Goal: Information Seeking & Learning: Understand process/instructions

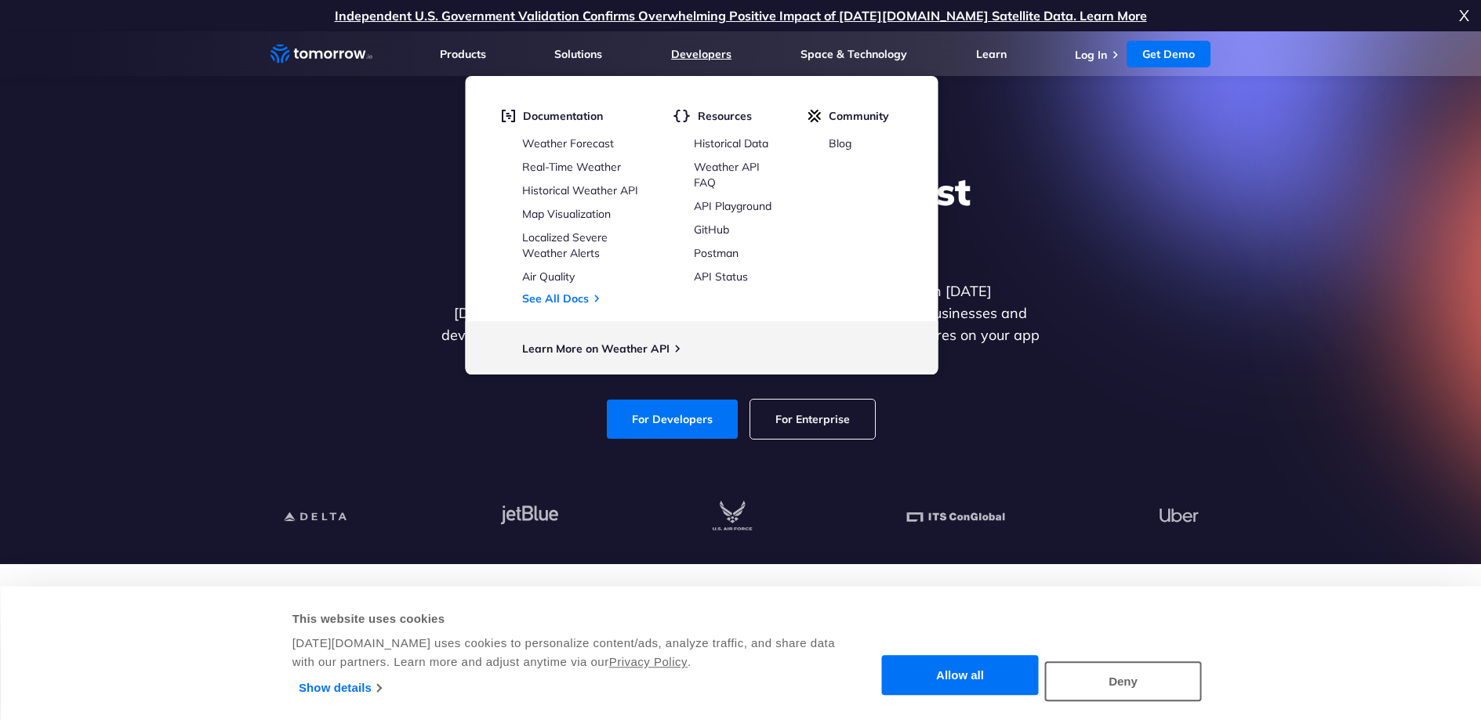
click at [692, 58] on link "Developers" at bounding box center [701, 54] width 60 height 14
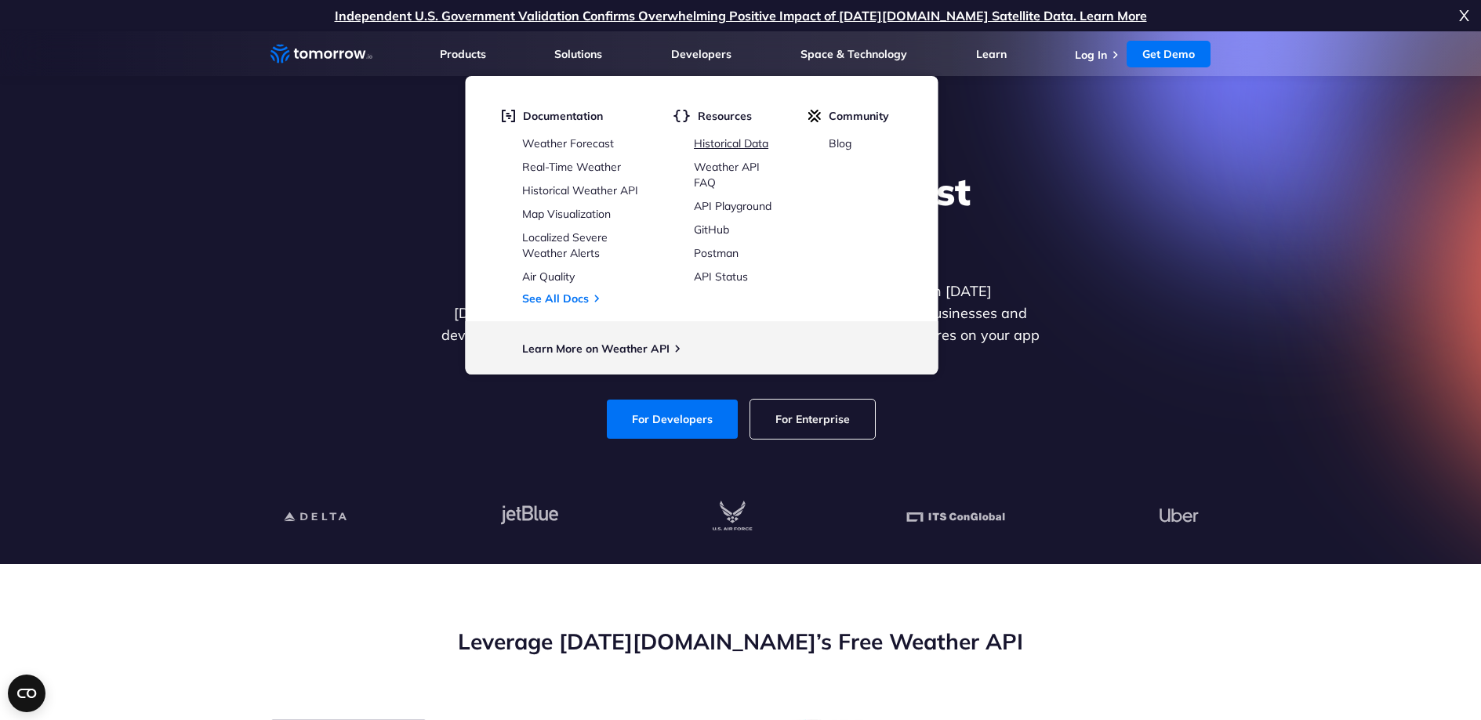
click at [723, 139] on link "Historical Data" at bounding box center [731, 143] width 74 height 14
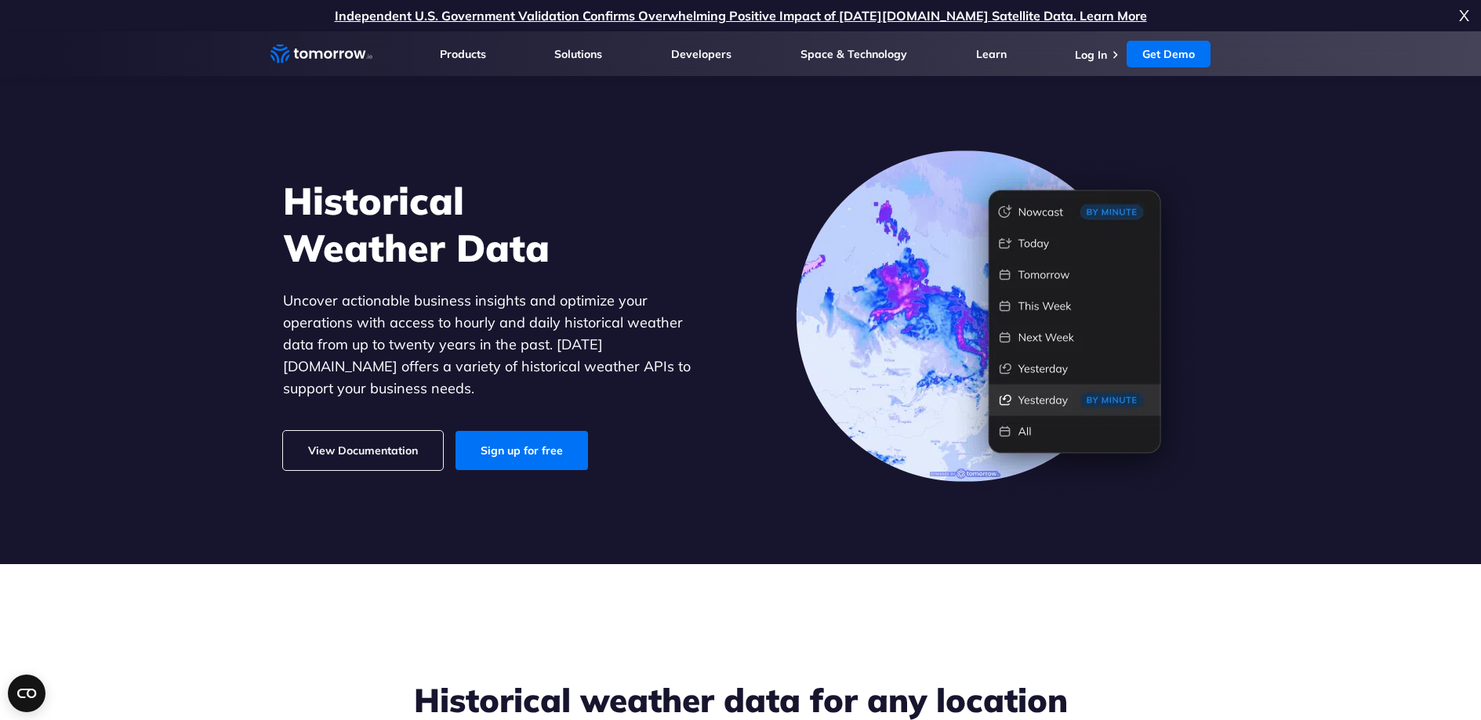
click at [358, 447] on link "View Documentation" at bounding box center [363, 450] width 160 height 39
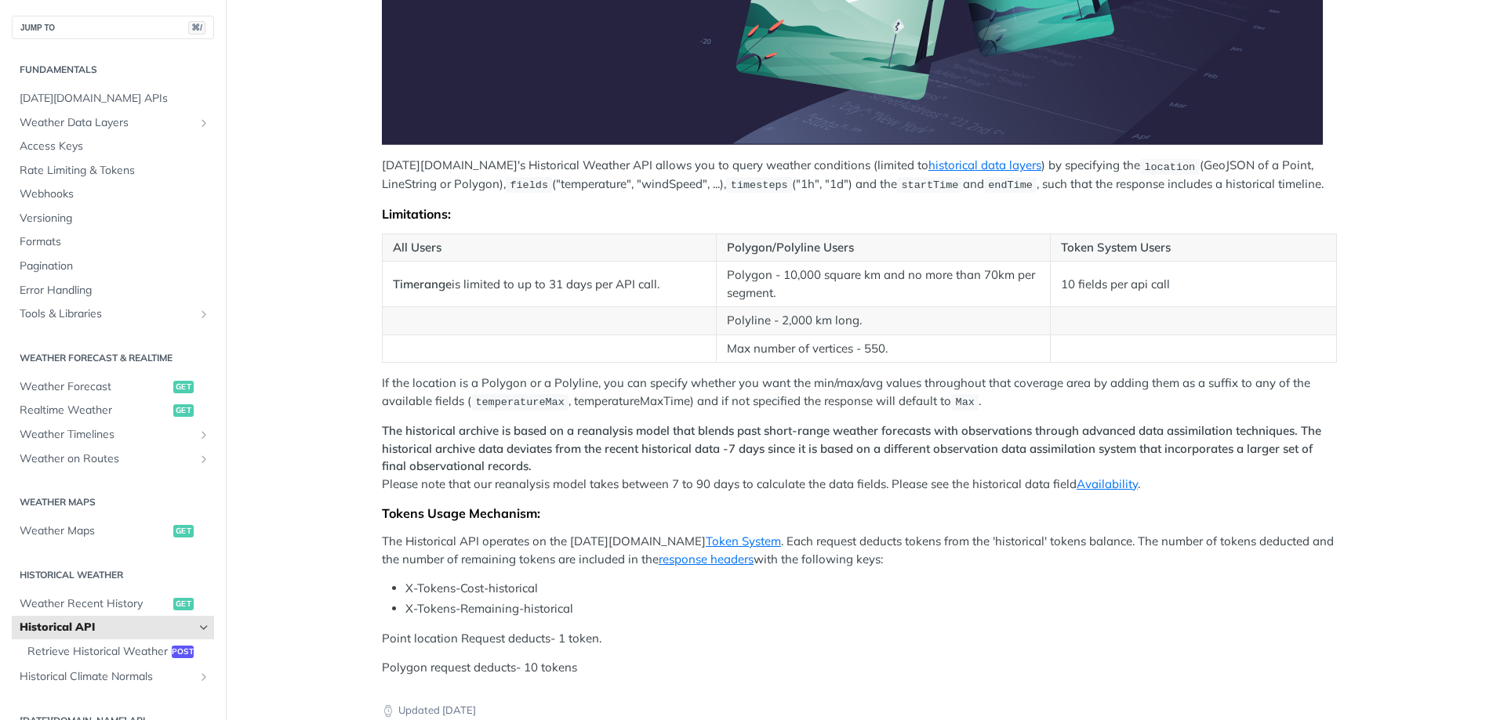
scroll to position [347, 0]
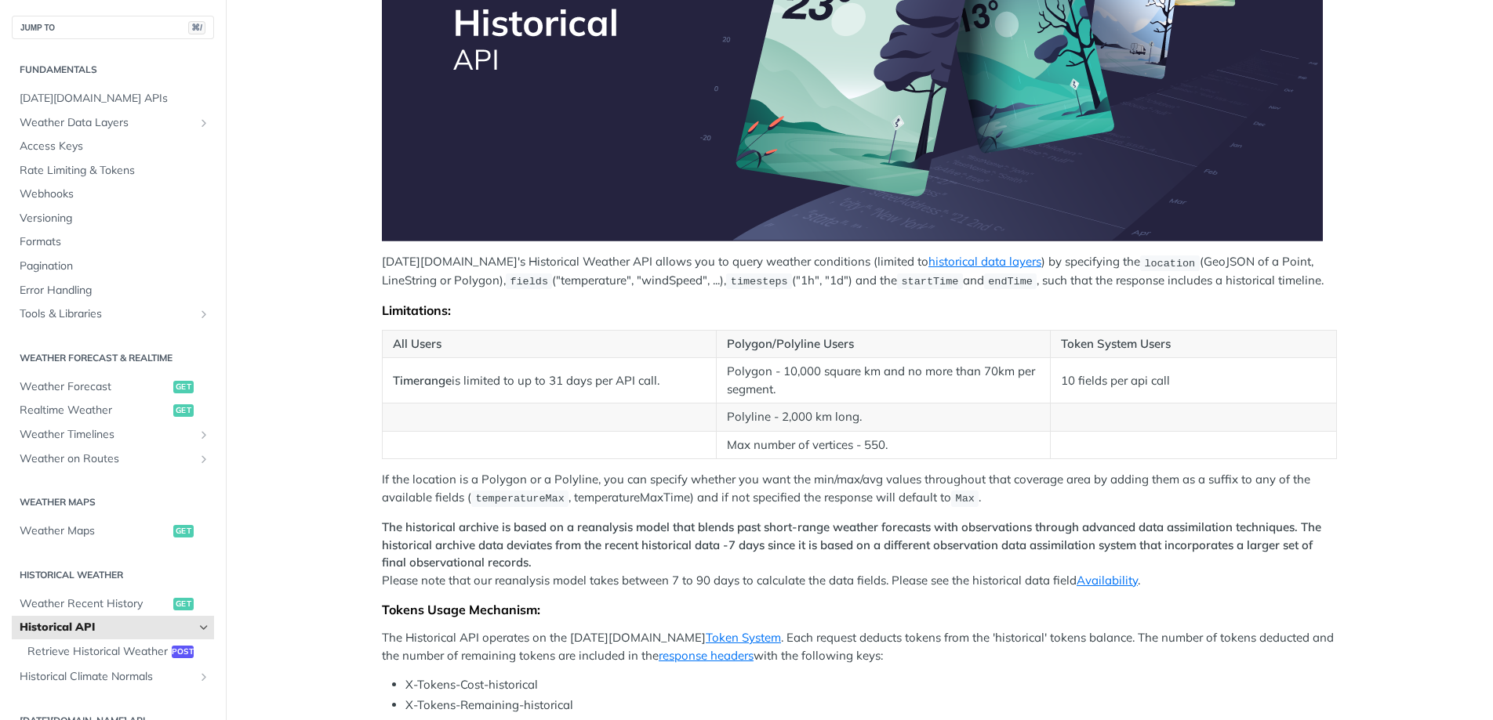
drag, startPoint x: 528, startPoint y: 380, endPoint x: 661, endPoint y: 381, distance: 132.5
click at [661, 381] on td "Timerange is limited to up to 31 days per API call." at bounding box center [550, 380] width 334 height 45
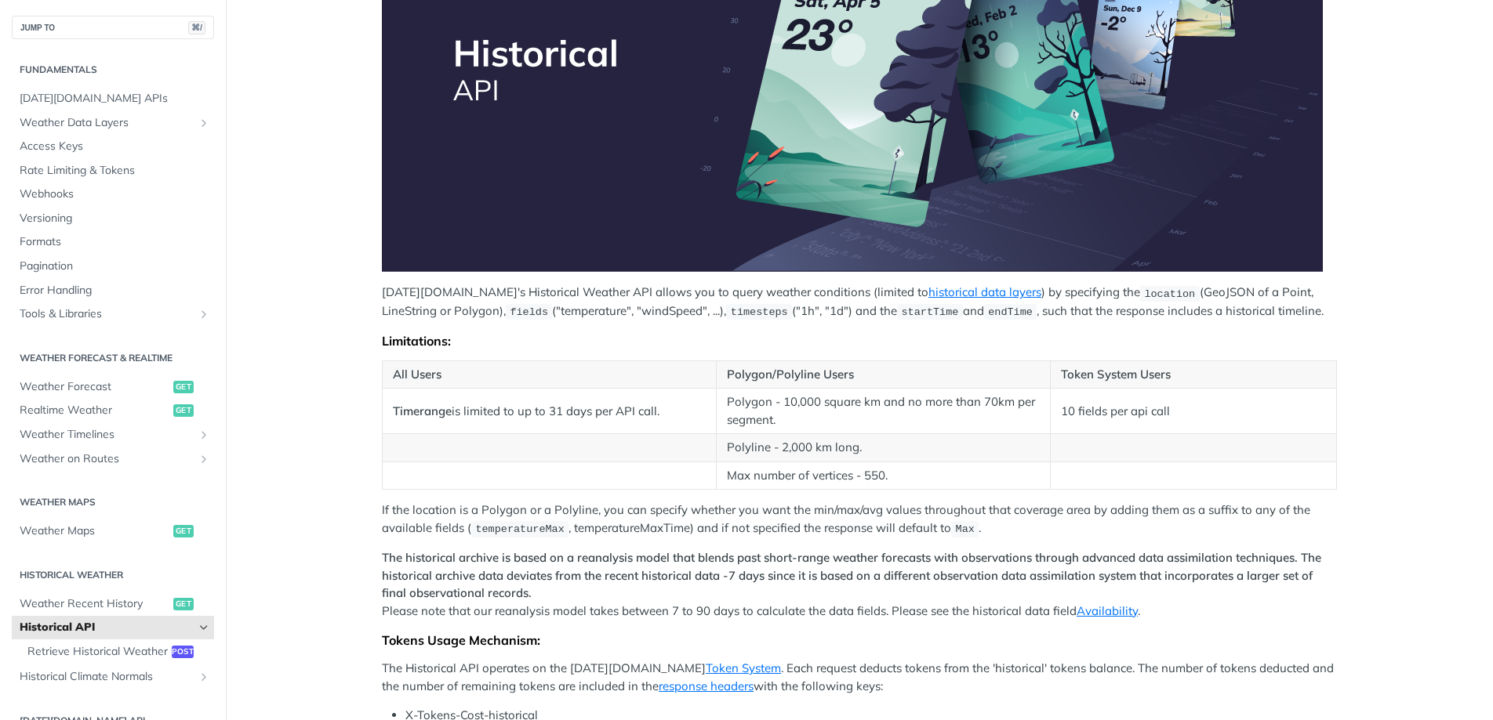
scroll to position [301, 0]
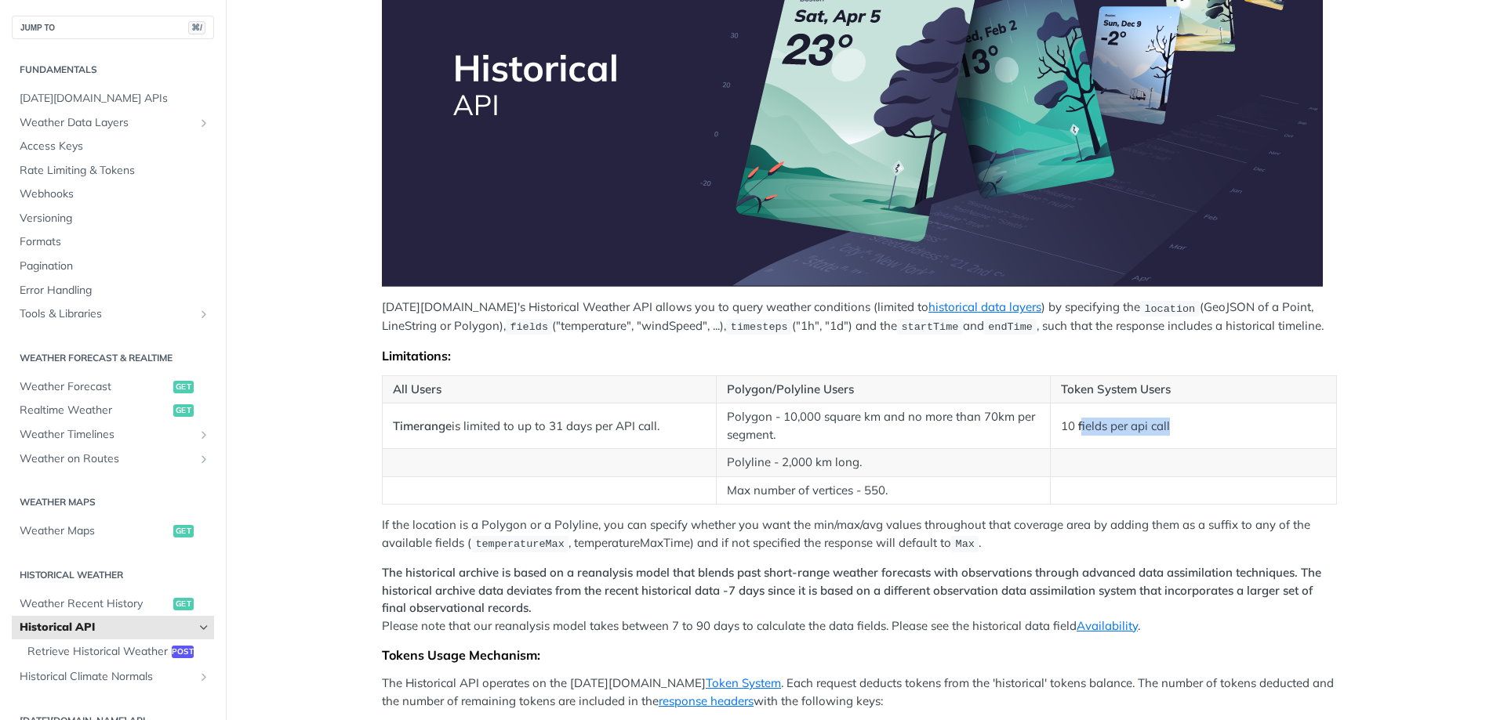
drag, startPoint x: 1074, startPoint y: 426, endPoint x: 1167, endPoint y: 426, distance: 93.3
click at [1167, 426] on td "10 fields per api call" at bounding box center [1193, 426] width 286 height 45
click at [1151, 436] on td "10 fields per api call" at bounding box center [1193, 426] width 286 height 45
drag, startPoint x: 1172, startPoint y: 428, endPoint x: 1057, endPoint y: 430, distance: 115.3
click at [1057, 430] on td "10 fields per api call" at bounding box center [1193, 426] width 286 height 45
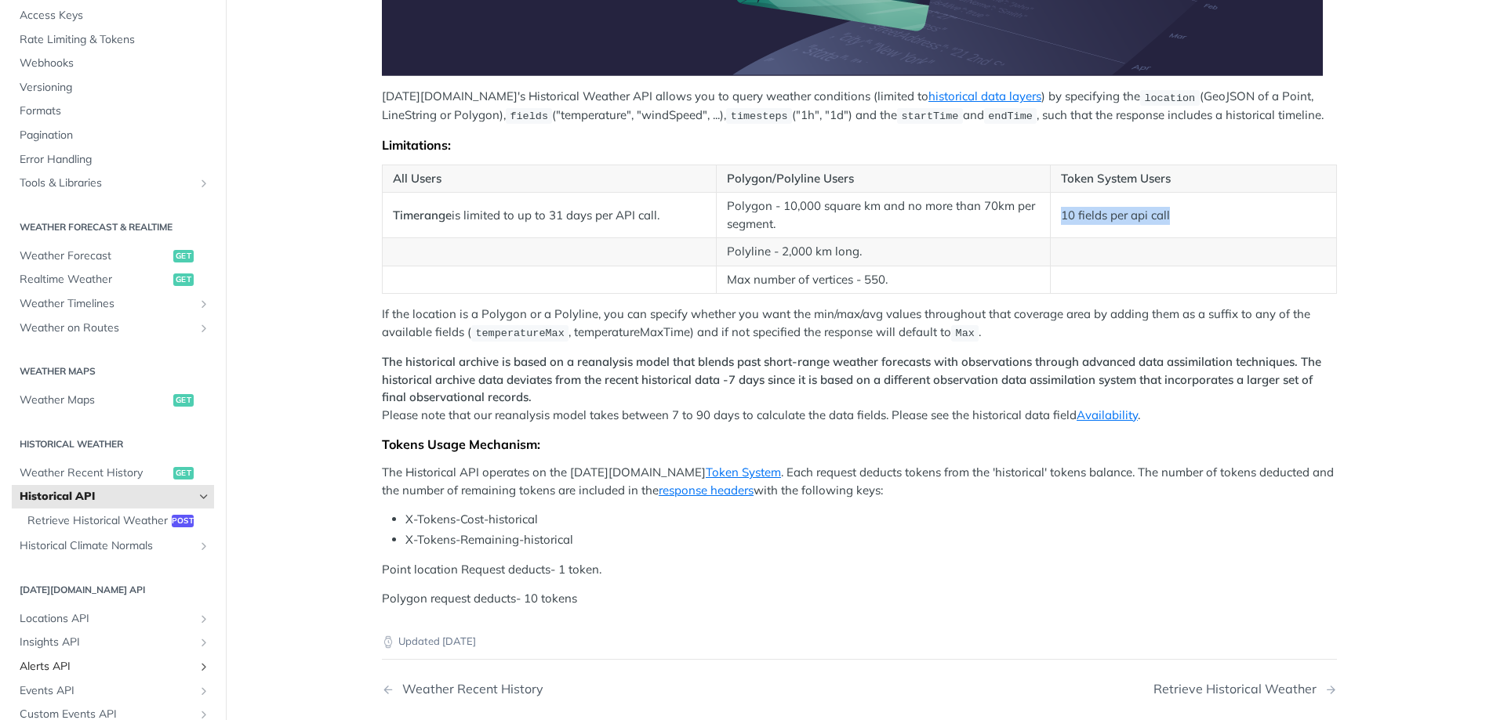
scroll to position [132, 0]
click at [66, 513] on span "Retrieve Historical Weather" at bounding box center [97, 520] width 140 height 16
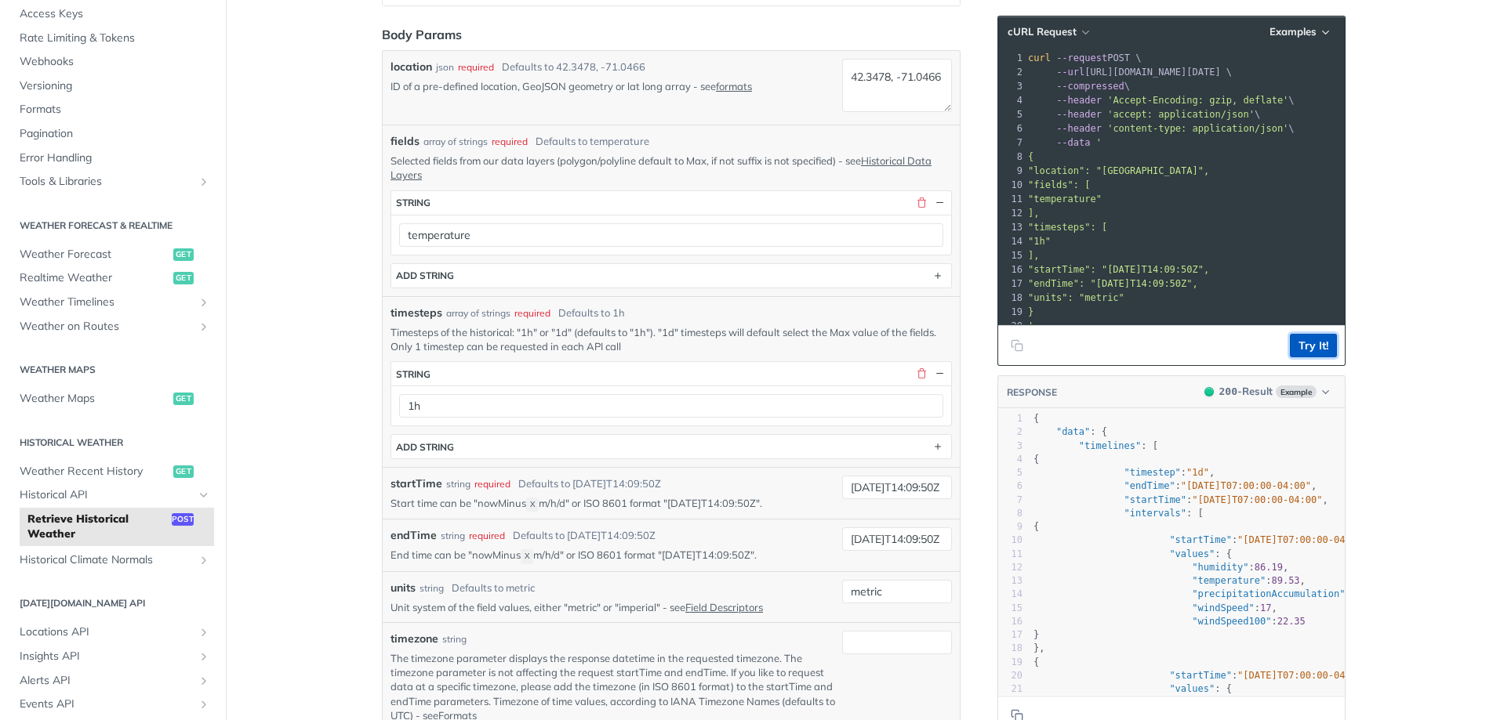
click at [1317, 351] on button "Try It!" at bounding box center [1313, 346] width 47 height 24
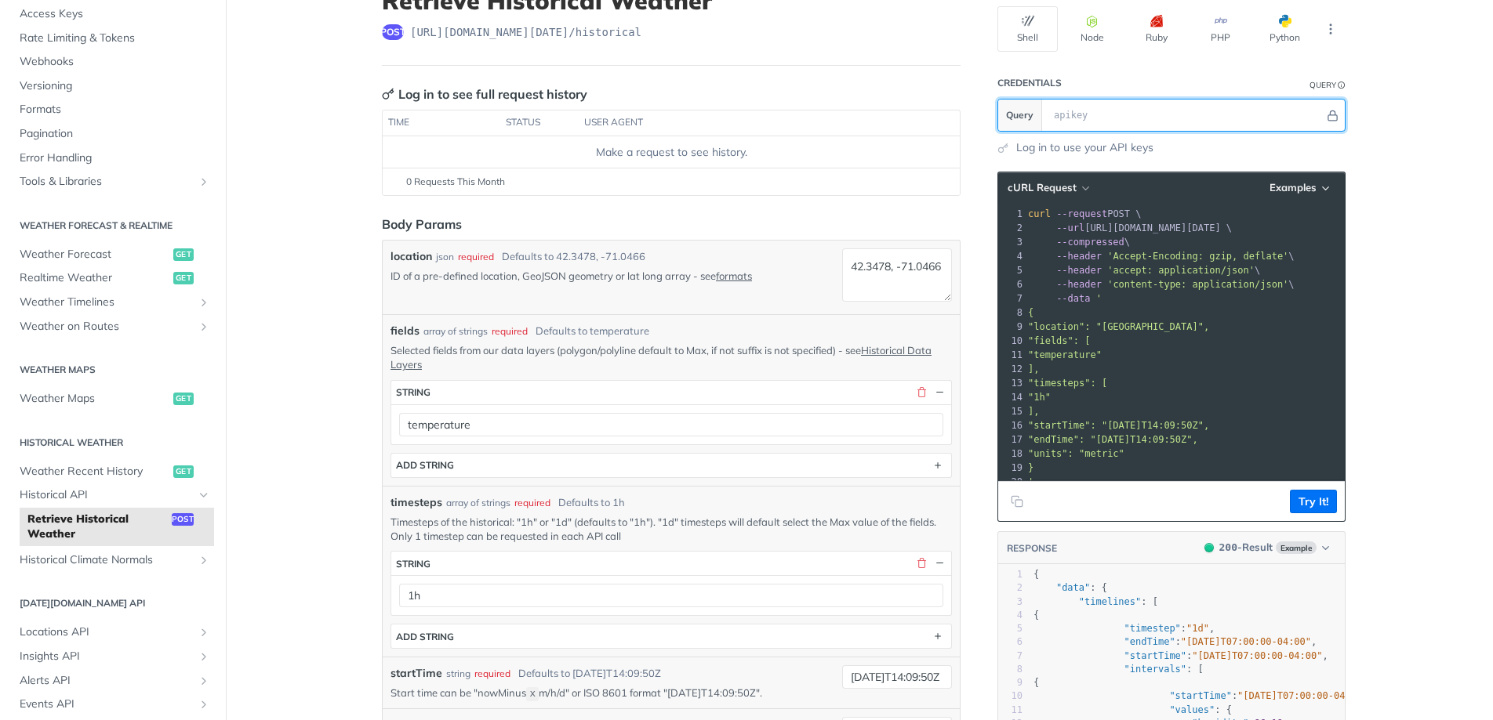
scroll to position [74, 0]
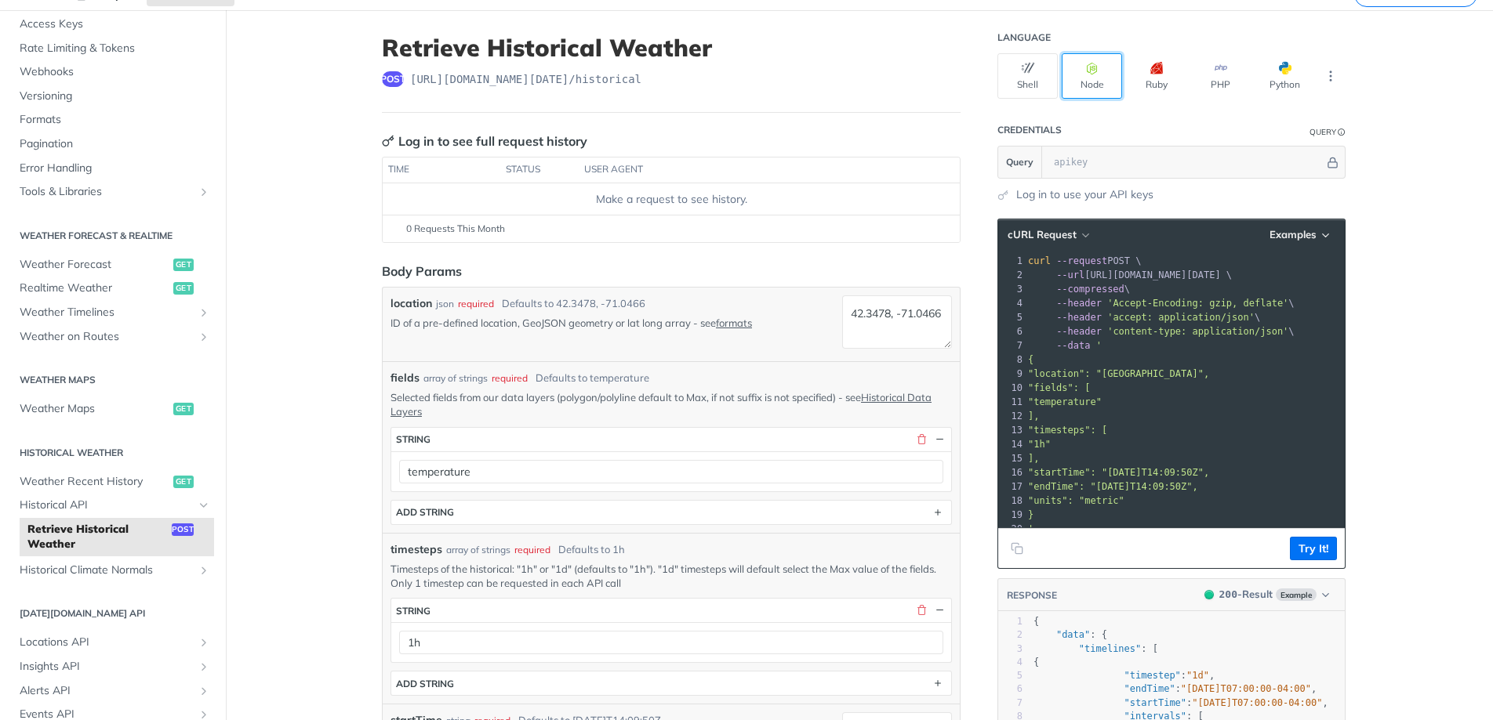
click at [1081, 89] on button "Node" at bounding box center [1092, 75] width 60 height 45
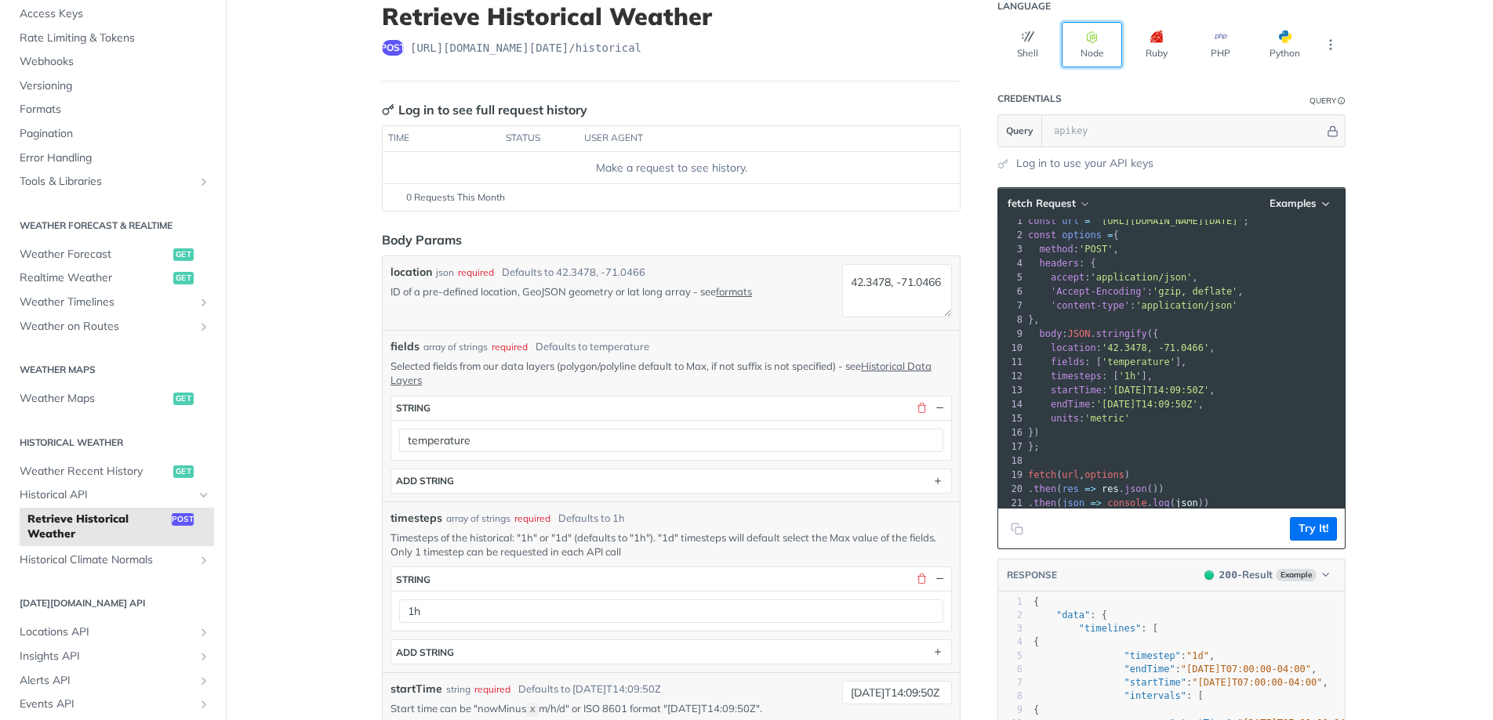
scroll to position [0, 0]
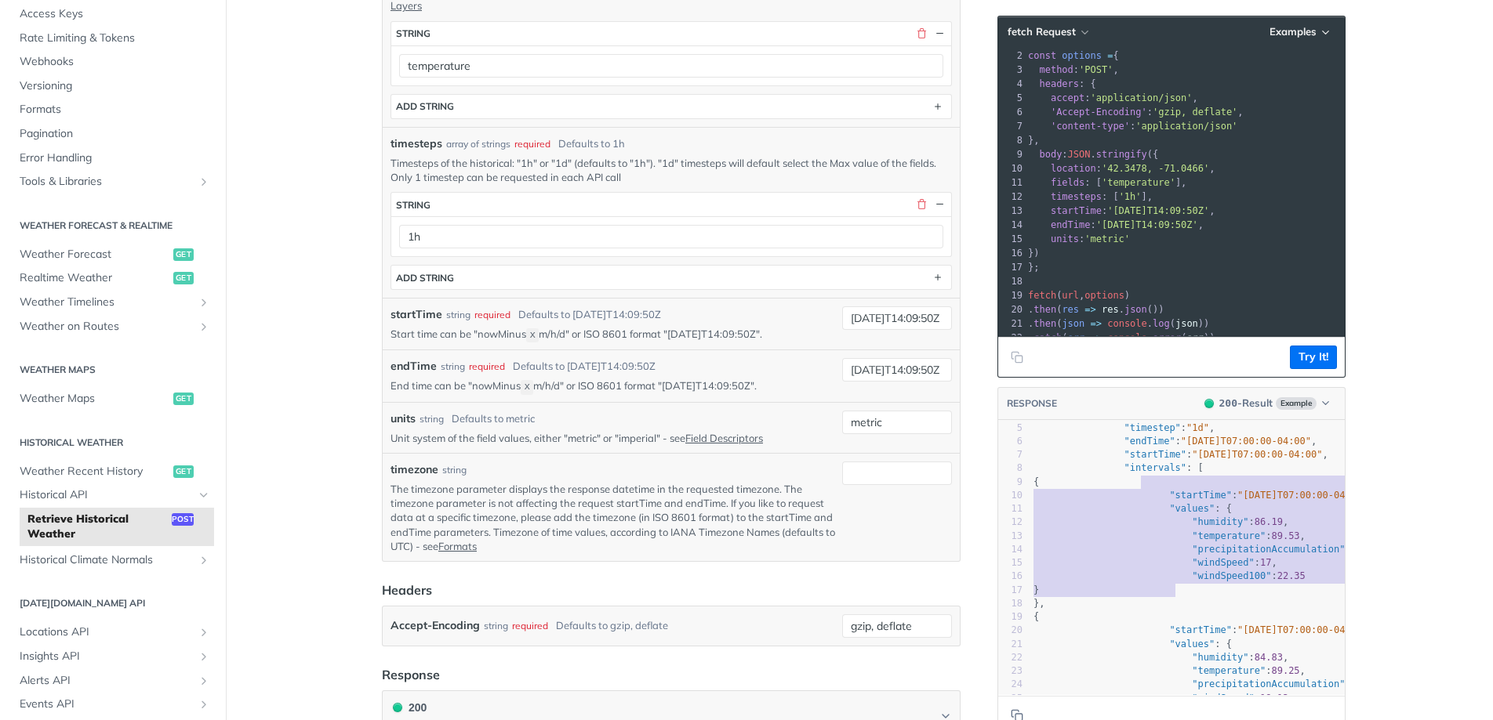
drag, startPoint x: 1145, startPoint y: 484, endPoint x: 1178, endPoint y: 590, distance: 111.6
click at [1178, 590] on div "1 { 2 "data" : { 3 "timelines" : [ 4 { 5 "timestep" : "1d" , 6 "endTime" : "201…" at bounding box center [1217, 665] width 374 height 595
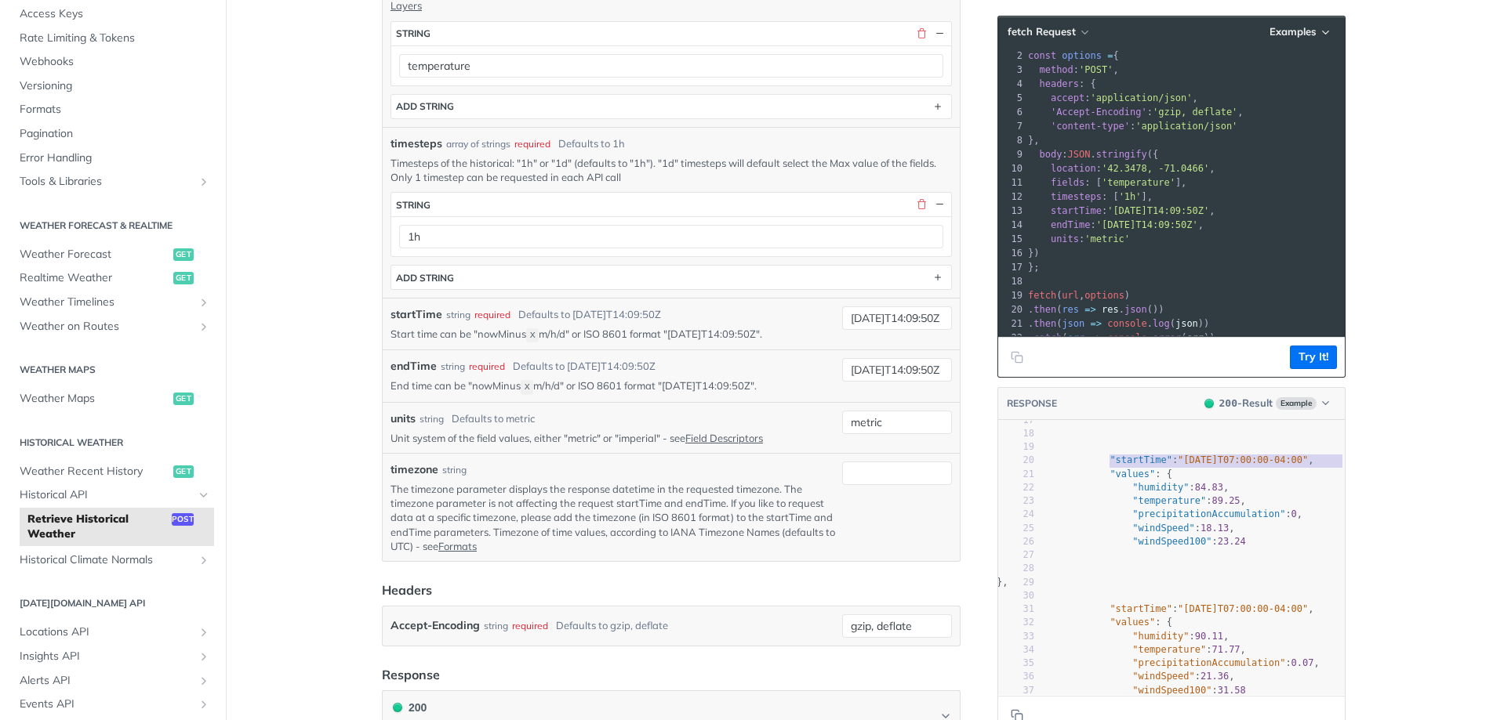
type textarea ""startTime": "2017-08-14"
type textarea ""st"
drag, startPoint x: 1163, startPoint y: 460, endPoint x: 1091, endPoint y: 470, distance: 73.6
click at [1047, 459] on span ""startTime" : "2017-08-14T07:00:00-04:00" ," at bounding box center [1144, 460] width 340 height 11
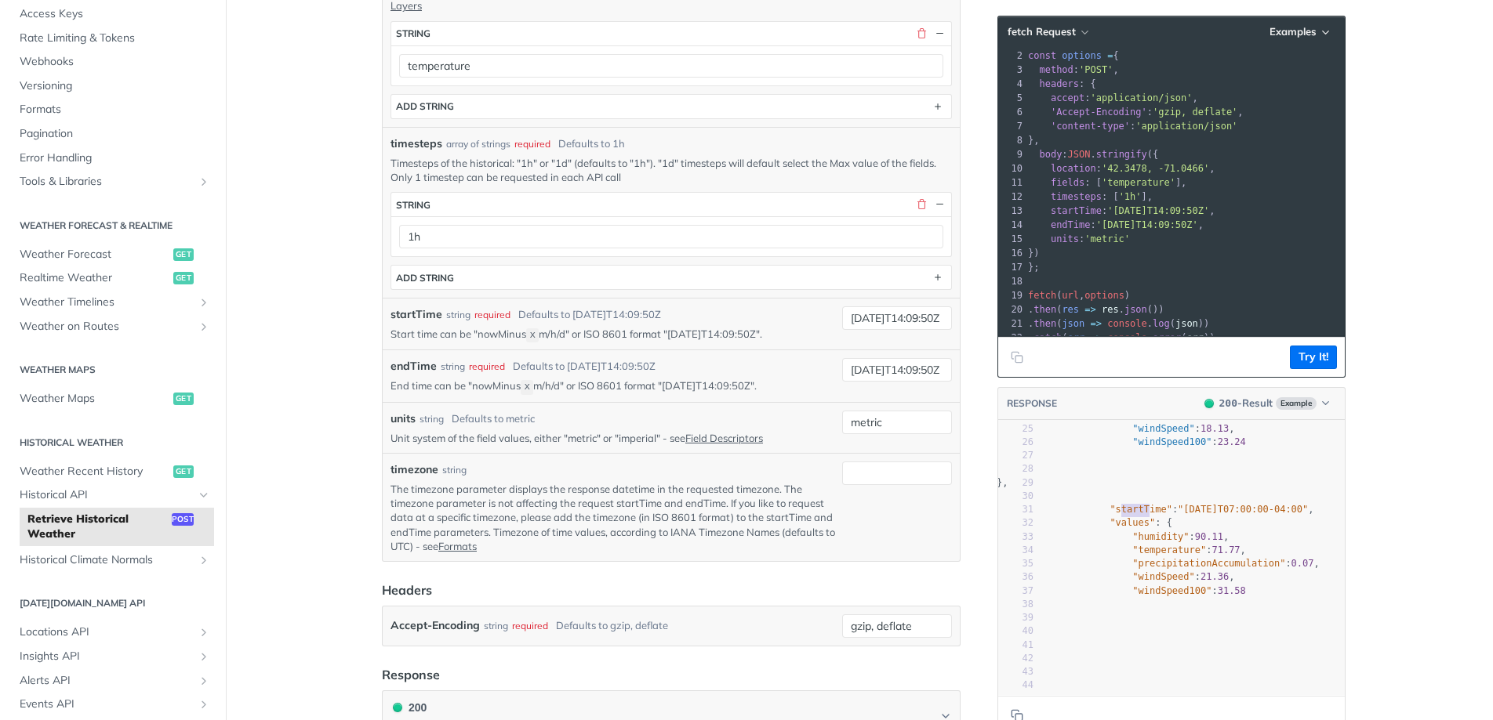
type textarea "tartTime": ""
drag, startPoint x: 1102, startPoint y: 502, endPoint x: 1178, endPoint y: 502, distance: 75.3
click at [1172, 504] on span ""startTime" : "2017-08-28T07:00:00-04:00" ," at bounding box center [1144, 509] width 340 height 11
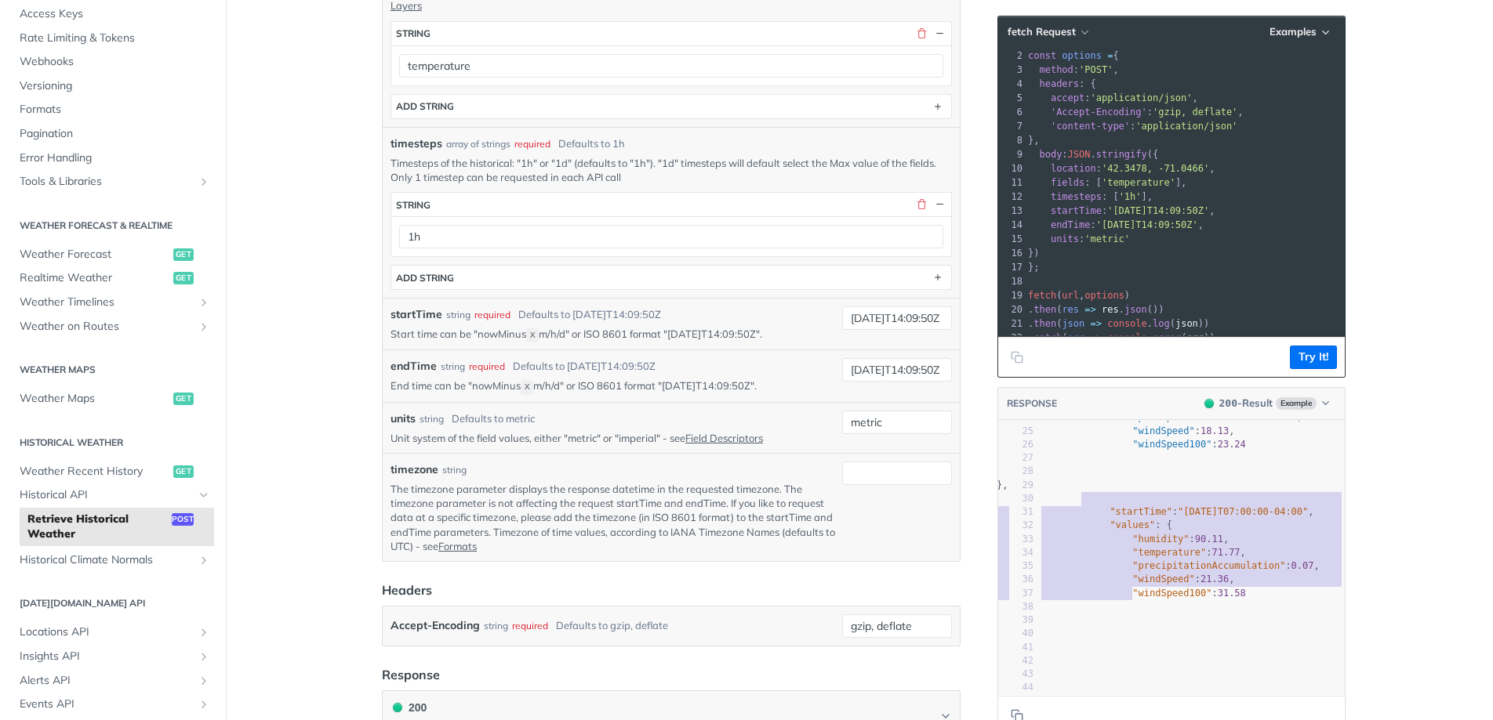
type textarea "{ "startTime": "2017-08-28T07:00:00-04:00", "values": { "humidity": 90.11, "tem…"
drag, startPoint x: 1070, startPoint y: 497, endPoint x: 1131, endPoint y: 616, distance: 133.6
click at [1127, 619] on div "1 { 2 "data" : { 3 "timelines" : [ 4 { 5 "timestep" : "1d" , 6 "endTime" : "201…" at bounding box center [1158, 397] width 374 height 595
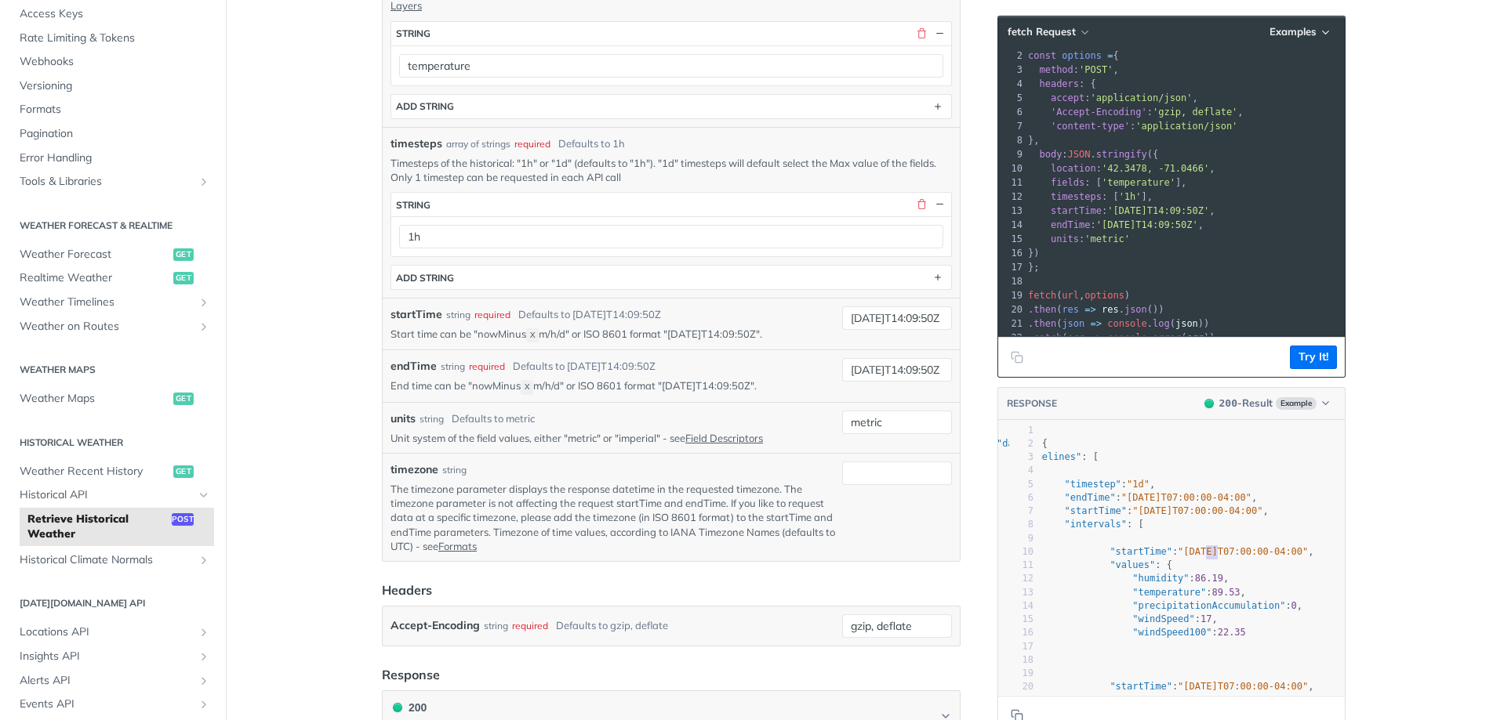
type textarea "7-08-13T07"
drag, startPoint x: 1203, startPoint y: 556, endPoint x: 1244, endPoint y: 557, distance: 41.6
click at [1246, 556] on span ""2017-08-13T07:00:00-04:00"" at bounding box center [1243, 551] width 130 height 11
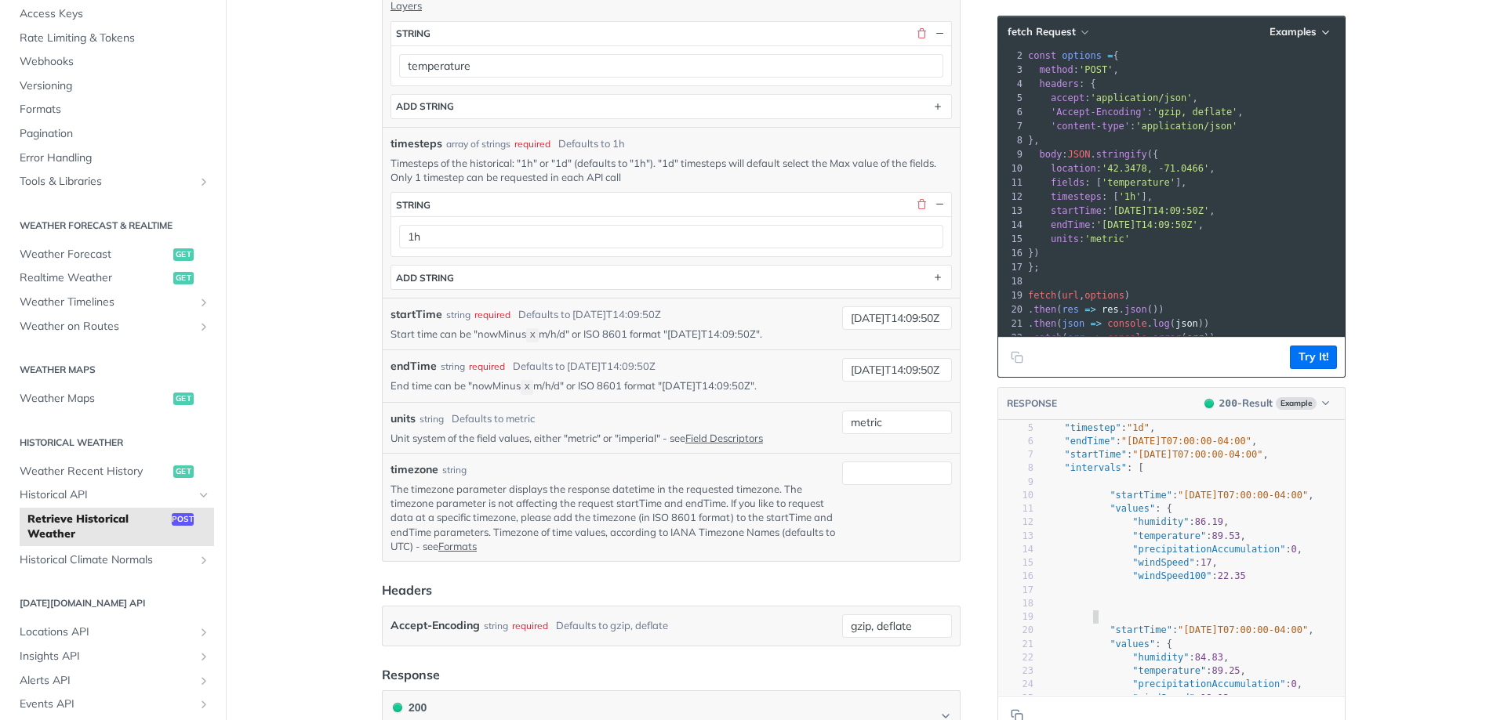
drag, startPoint x: 1198, startPoint y: 612, endPoint x: 1265, endPoint y: 615, distance: 66.7
click at [1232, 617] on pre "{" at bounding box center [1158, 617] width 374 height 13
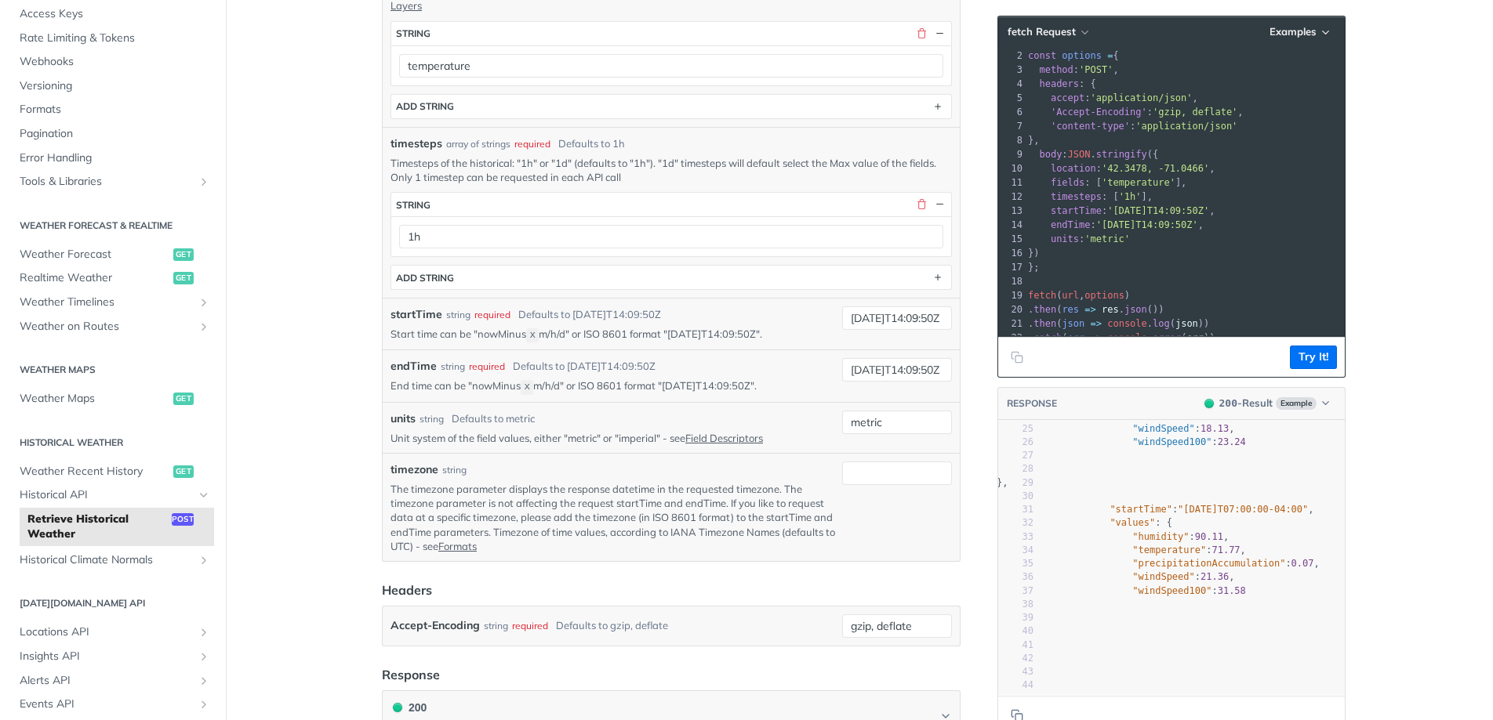
drag, startPoint x: 1149, startPoint y: 568, endPoint x: 1179, endPoint y: 581, distance: 32.6
click at [1181, 572] on span ""windSpeed" : 21.36 ," at bounding box center [1104, 577] width 260 height 11
click at [1178, 586] on span ""windSpeed100"" at bounding box center [1171, 591] width 79 height 11
type textarea "ed1"
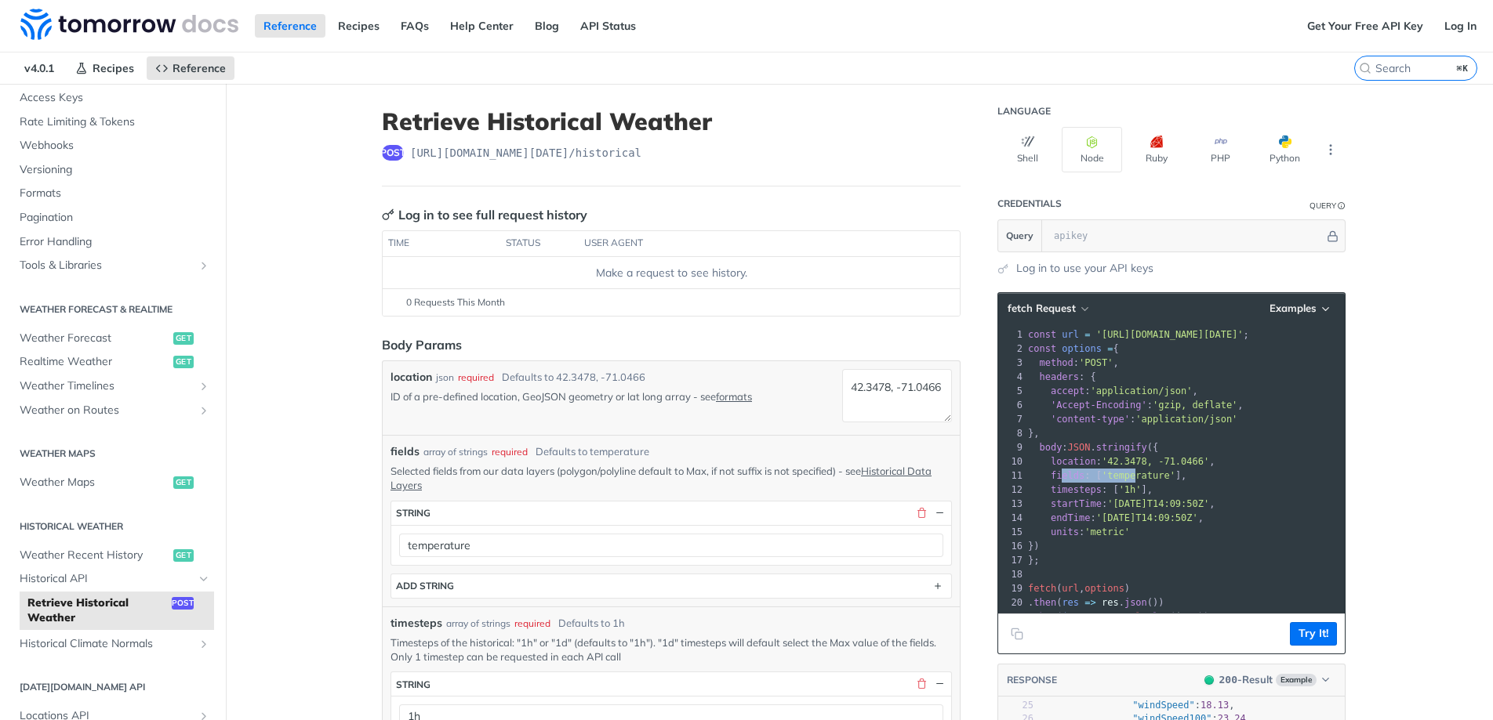
drag, startPoint x: 1058, startPoint y: 479, endPoint x: 1128, endPoint y: 477, distance: 70.6
click at [1128, 477] on span "fields : [ 'temperature' ]," at bounding box center [1107, 475] width 158 height 11
drag, startPoint x: 1044, startPoint y: 506, endPoint x: 1126, endPoint y: 521, distance: 82.9
click at [1181, 506] on span "startTime : '2019-03-20T14:09:50Z' ," at bounding box center [1121, 504] width 187 height 11
drag, startPoint x: 1057, startPoint y: 521, endPoint x: 1195, endPoint y: 521, distance: 138.0
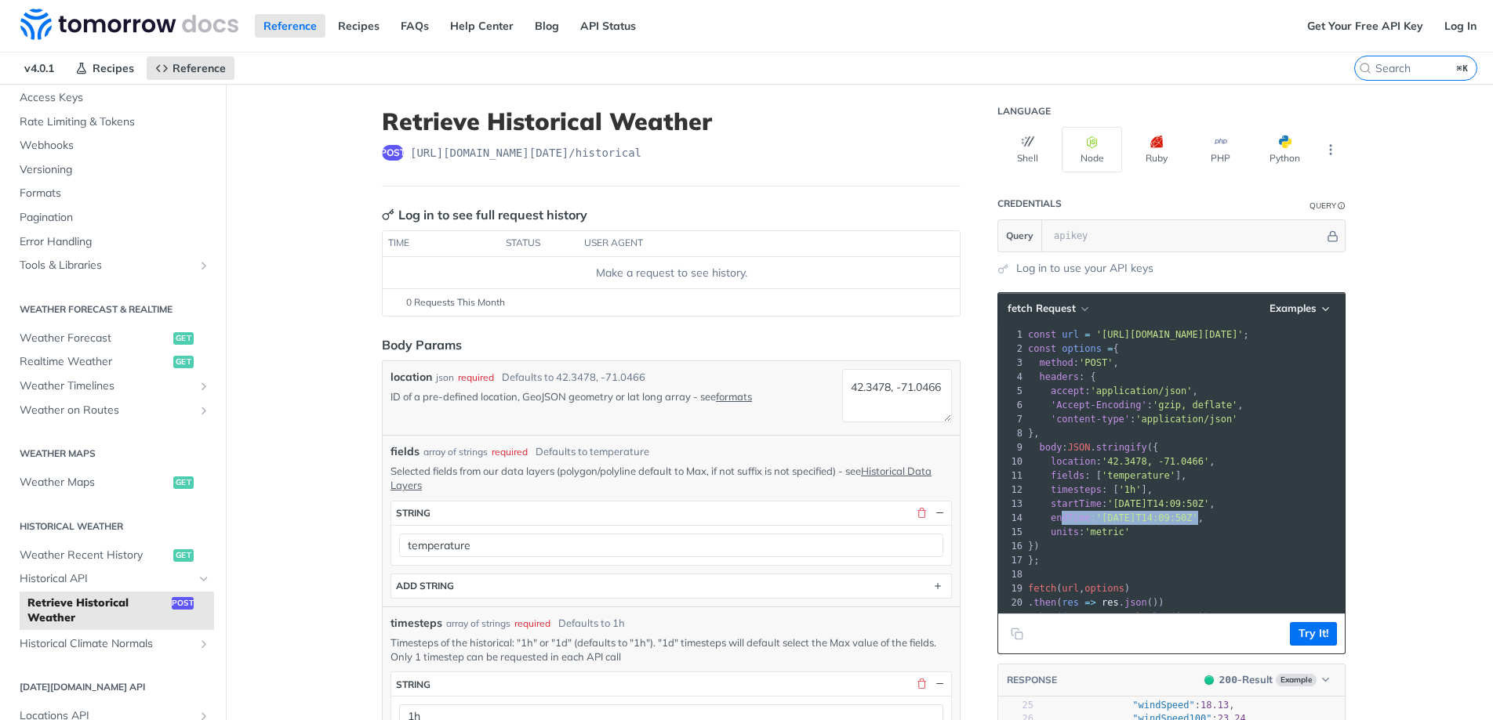
click at [1195, 521] on span "endTime : '2019-03-28T14:09:50Z' ," at bounding box center [1116, 518] width 176 height 11
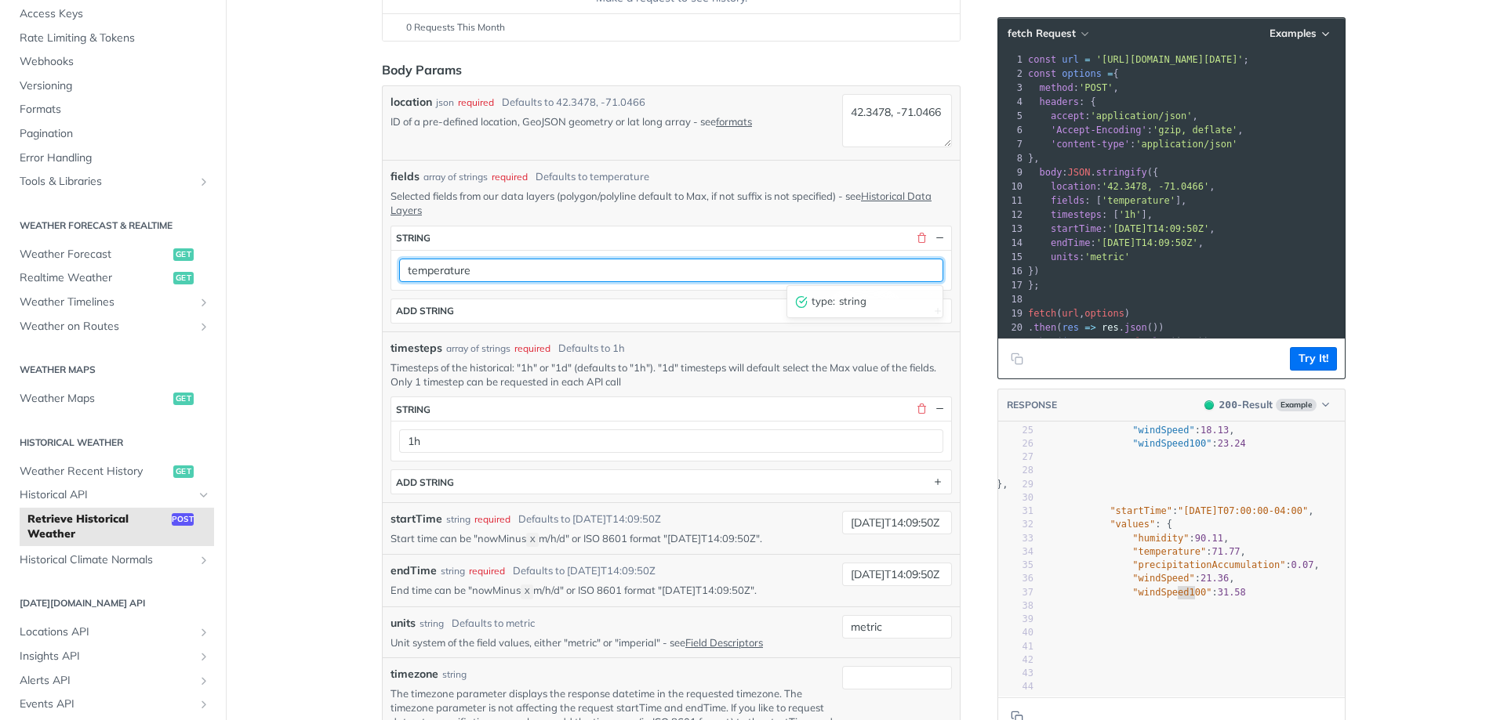
click at [567, 271] on input "temperature" at bounding box center [671, 271] width 544 height 24
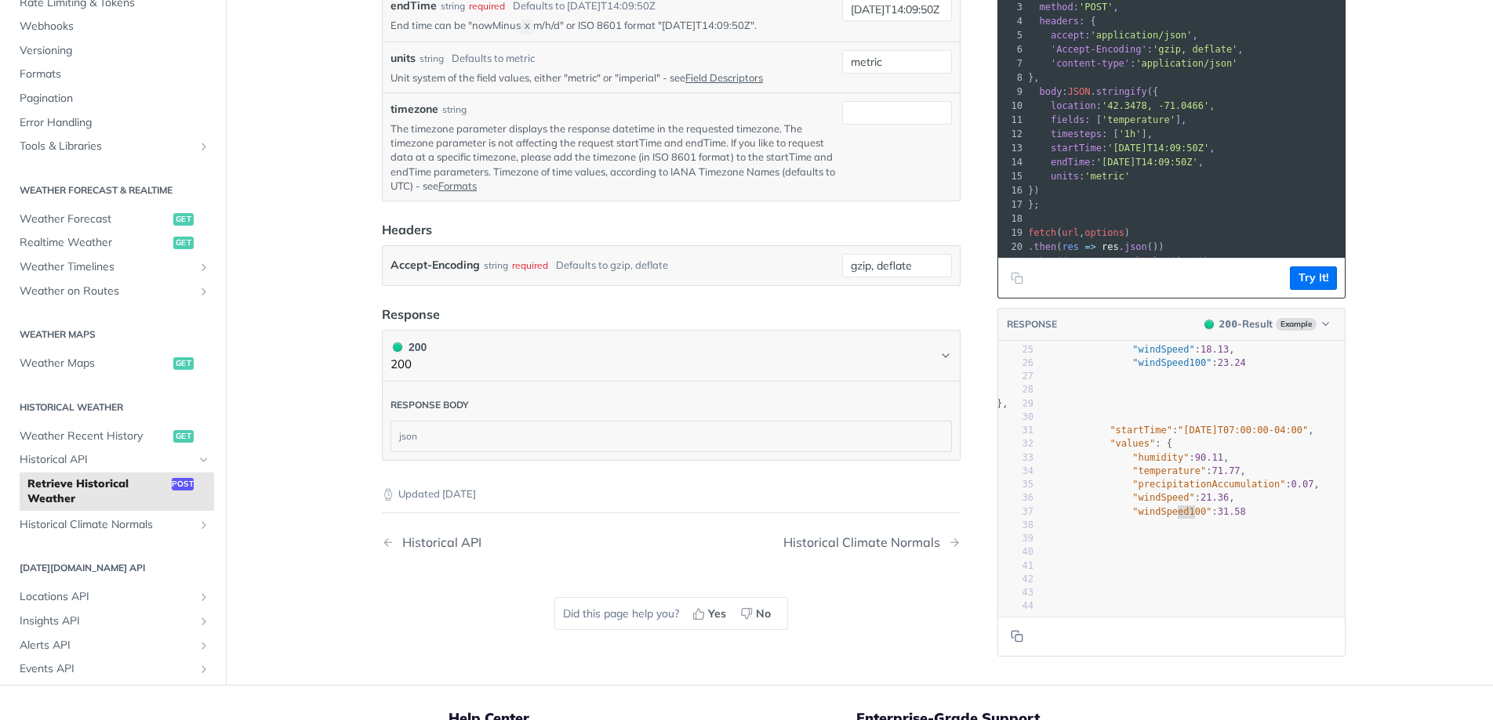
click at [402, 430] on div "json" at bounding box center [671, 437] width 560 height 30
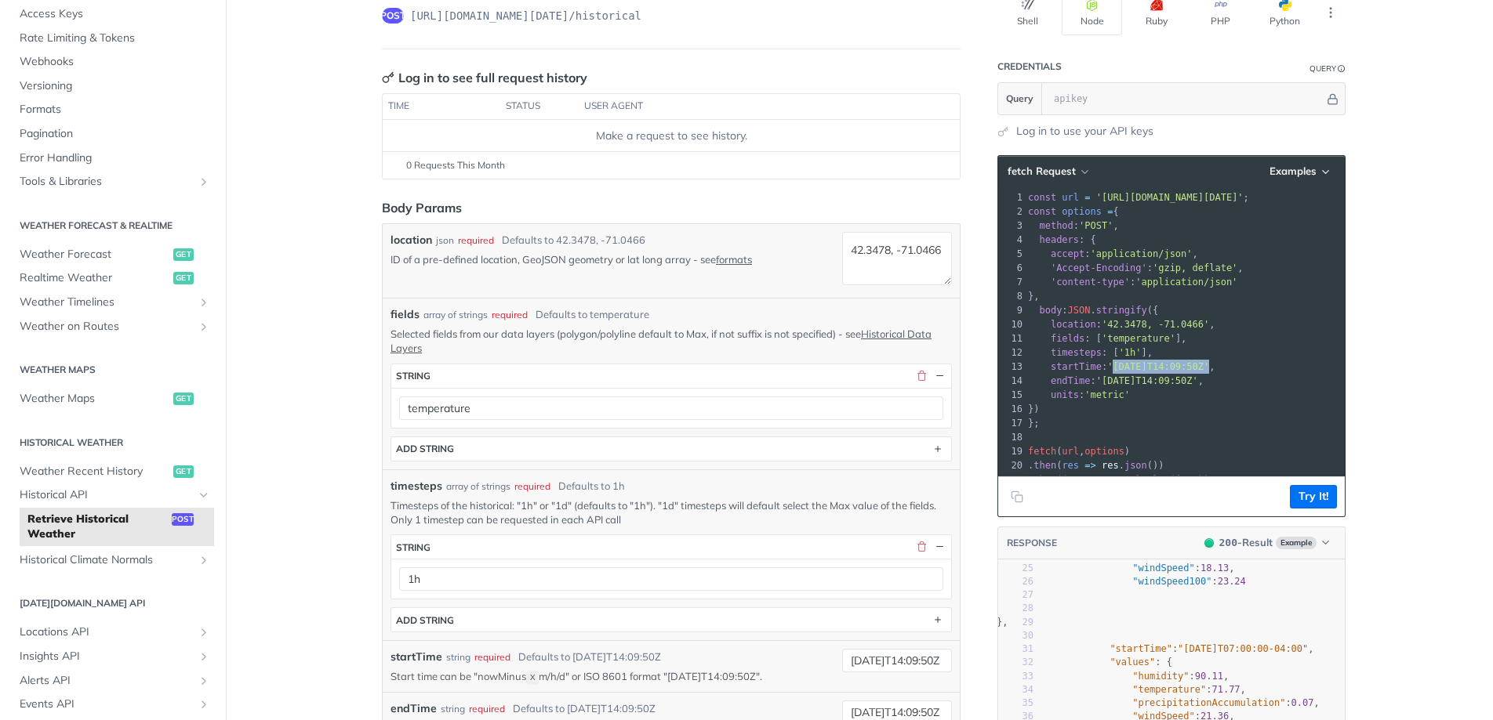
drag, startPoint x: 1112, startPoint y: 367, endPoint x: 1157, endPoint y: 376, distance: 45.5
click at [1209, 361] on span "'2019-03-20T14:09:50Z'" at bounding box center [1158, 366] width 102 height 11
drag, startPoint x: 1105, startPoint y: 382, endPoint x: 1223, endPoint y: 376, distance: 118.5
click at [1203, 376] on span "endTime : '2019-03-28T14:09:50Z' ," at bounding box center [1116, 381] width 176 height 11
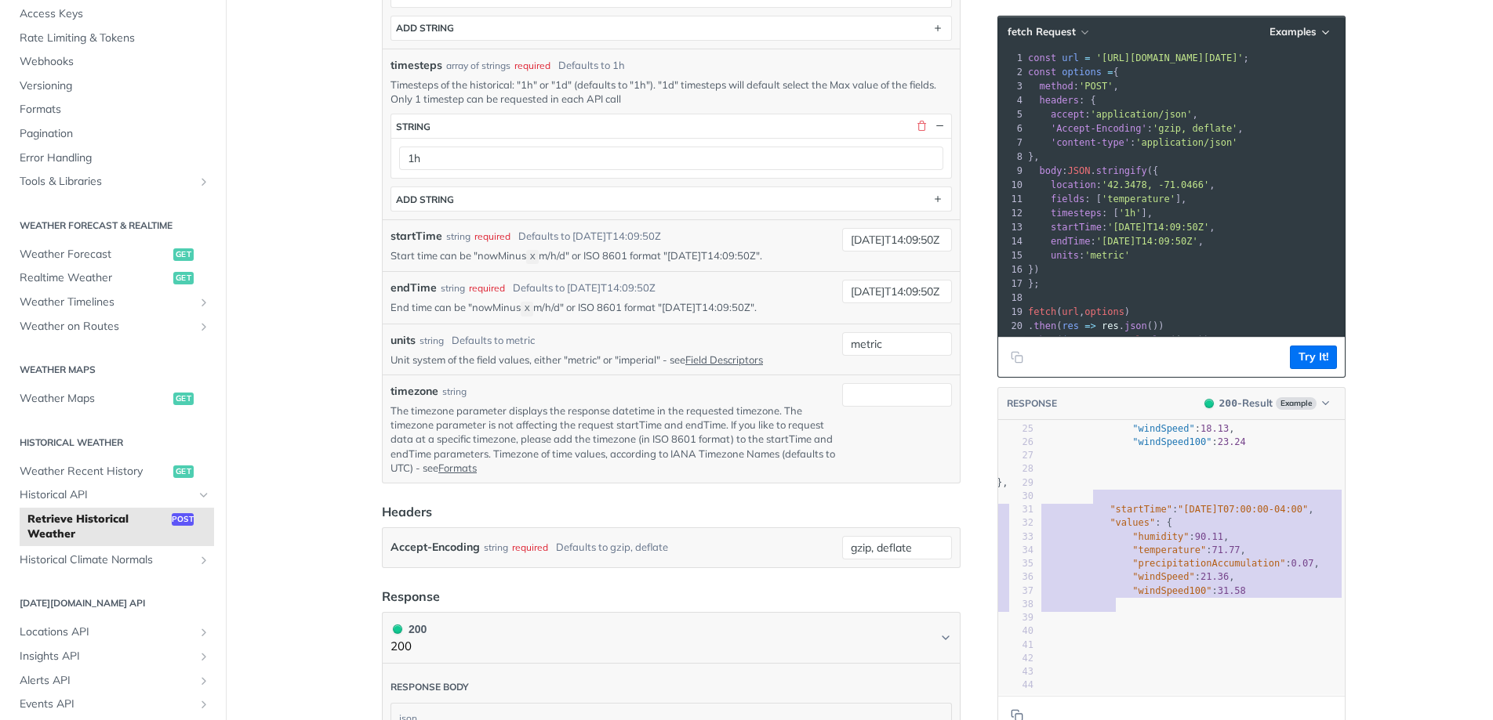
type textarea ""startTime": "2017-08-28T07:00:00-04:00", "values": { "humidity": 90.11, "tempe…"
drag, startPoint x: 1074, startPoint y: 478, endPoint x: 1120, endPoint y: 602, distance: 132.0
click at [1120, 602] on div "1 { 2 "data" : { 3 "timelines" : [ 4 { 5 "timestep" : "1d" , 6 "endTime" : "201…" at bounding box center [1158, 395] width 374 height 595
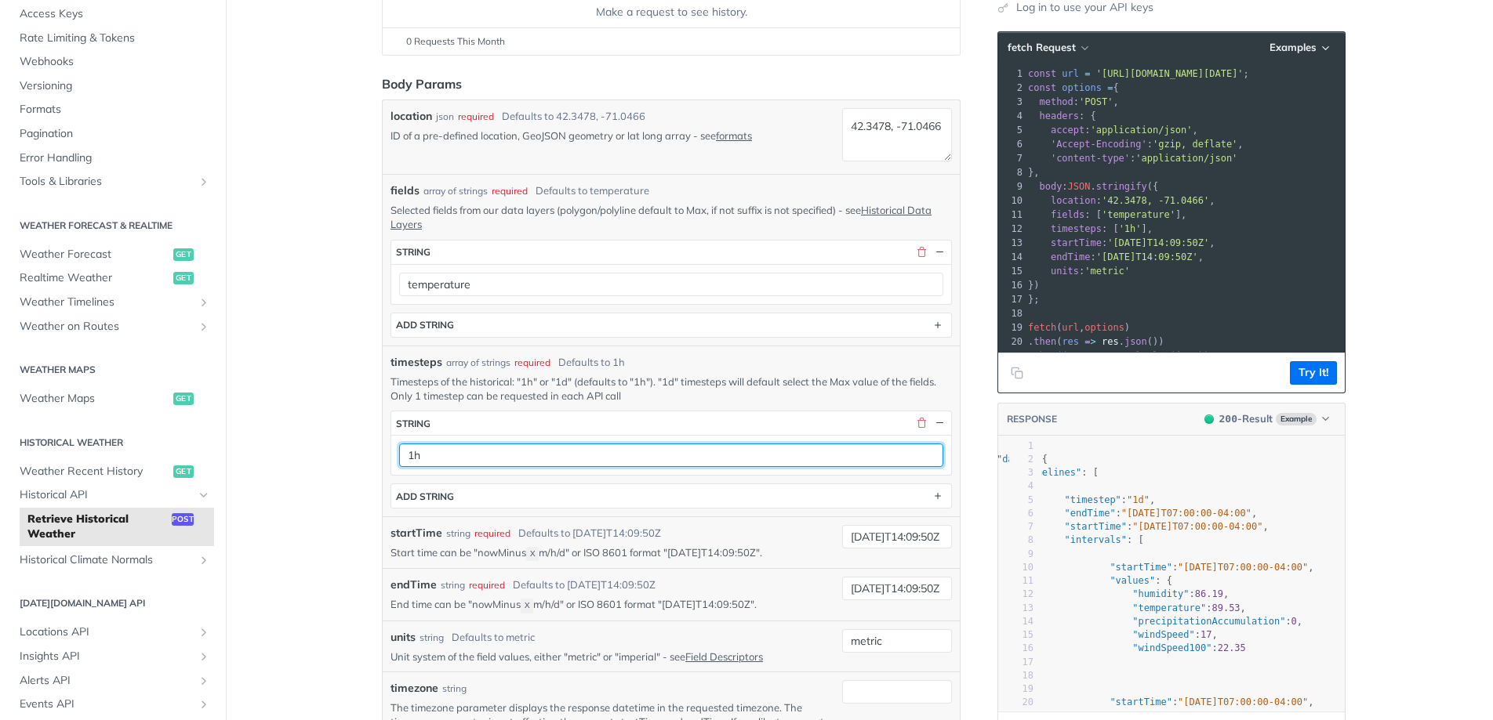
click at [468, 459] on input "1h" at bounding box center [671, 456] width 544 height 24
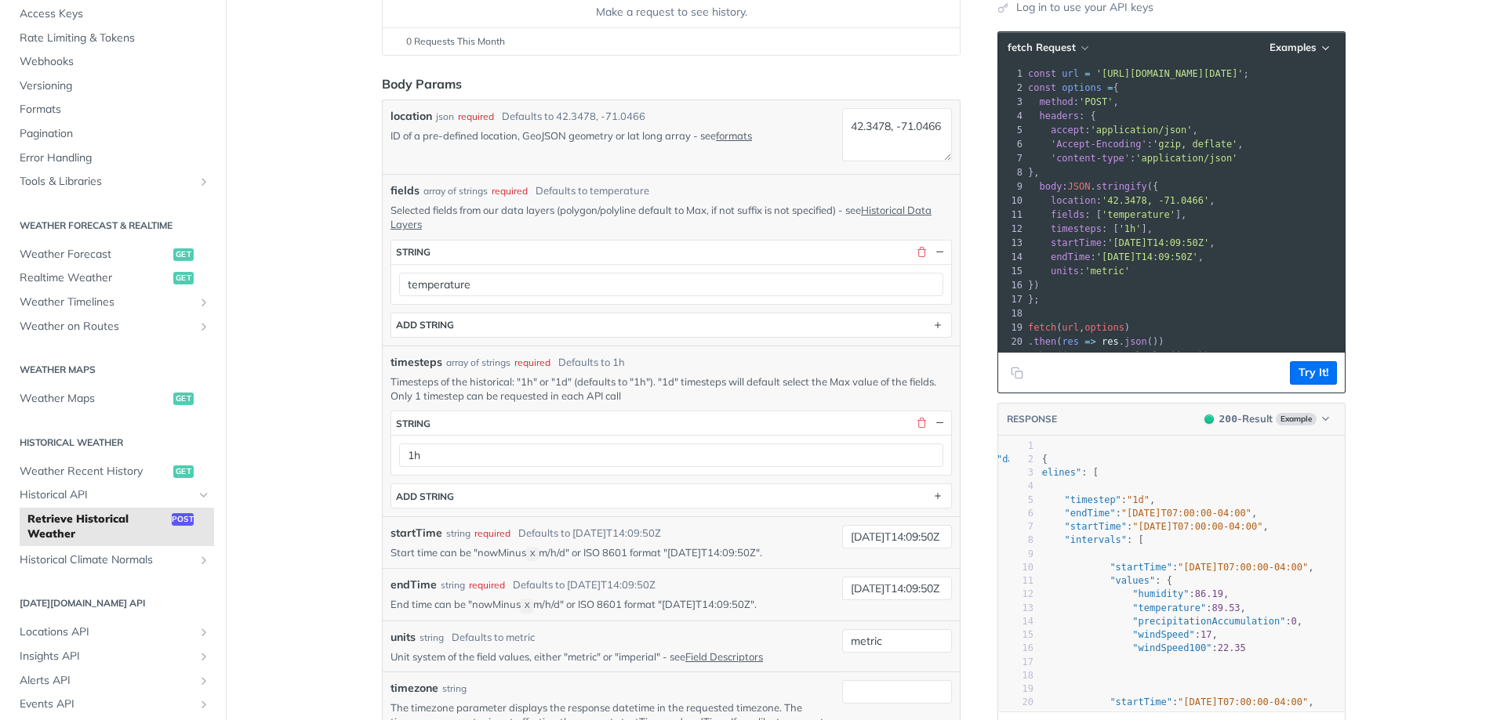
click at [1083, 234] on pre "timesteps : [ '1h' ]," at bounding box center [1185, 229] width 320 height 14
